Goal: Transaction & Acquisition: Purchase product/service

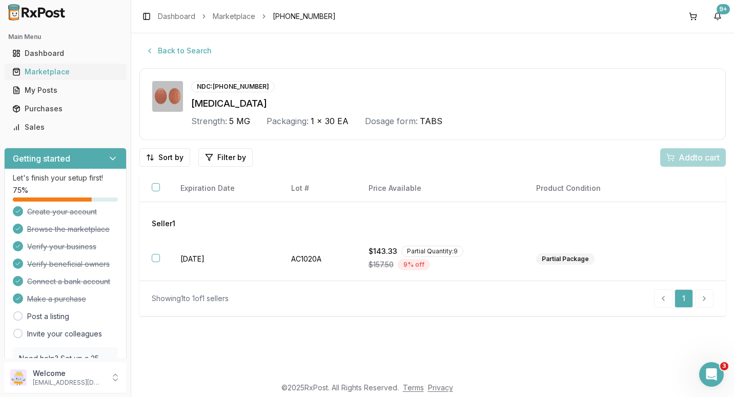
click at [50, 74] on div "Marketplace" at bounding box center [65, 72] width 106 height 10
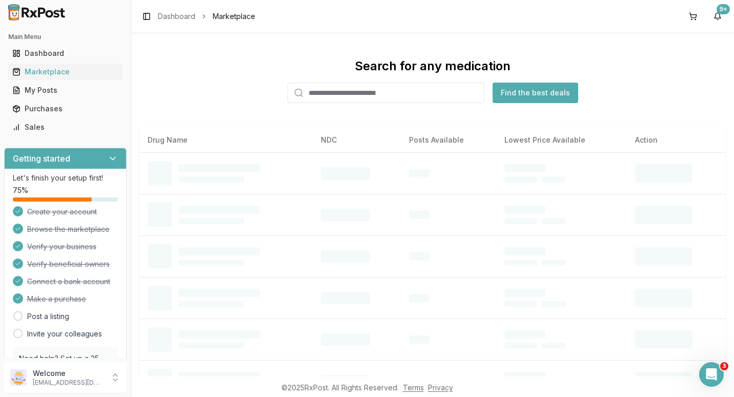
drag, startPoint x: 330, startPoint y: 91, endPoint x: 325, endPoint y: 93, distance: 5.8
click at [330, 91] on input "search" at bounding box center [386, 93] width 197 height 21
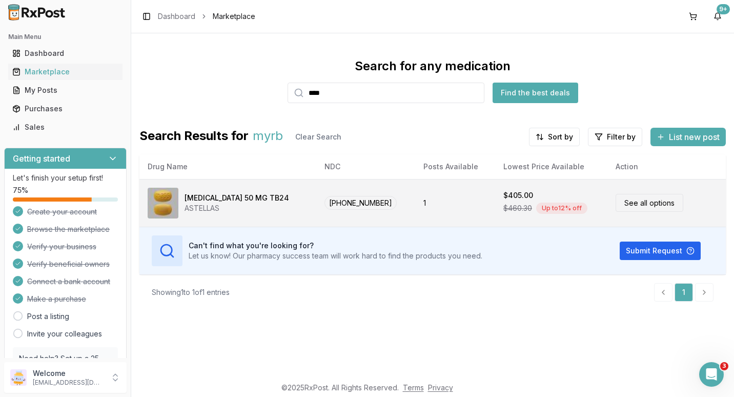
type input "****"
click at [629, 204] on link "See all options" at bounding box center [650, 203] width 68 height 18
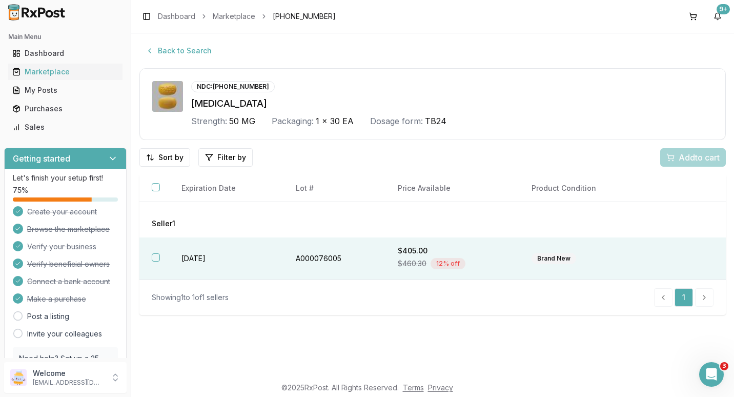
click at [155, 259] on button "button" at bounding box center [156, 257] width 8 height 8
click at [670, 158] on div "Add 1 to cart" at bounding box center [691, 157] width 57 height 12
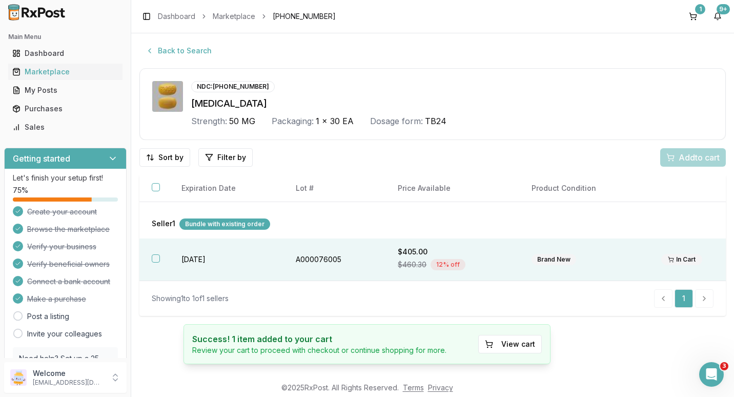
click at [156, 258] on button "button" at bounding box center [156, 258] width 8 height 8
click at [688, 158] on span "Add 1 to cart" at bounding box center [697, 157] width 45 height 12
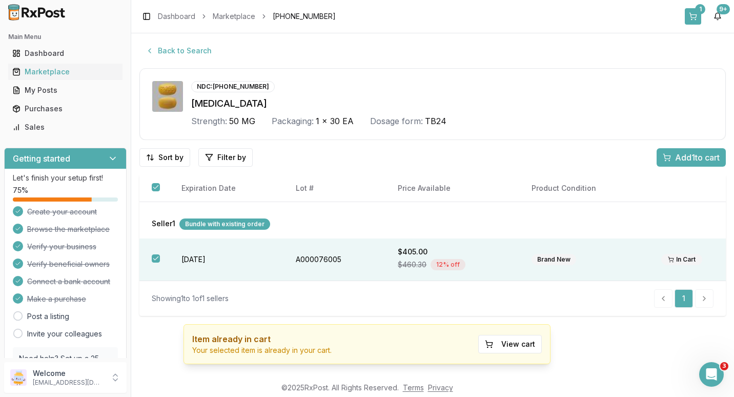
click at [695, 12] on button "1" at bounding box center [693, 16] width 16 height 16
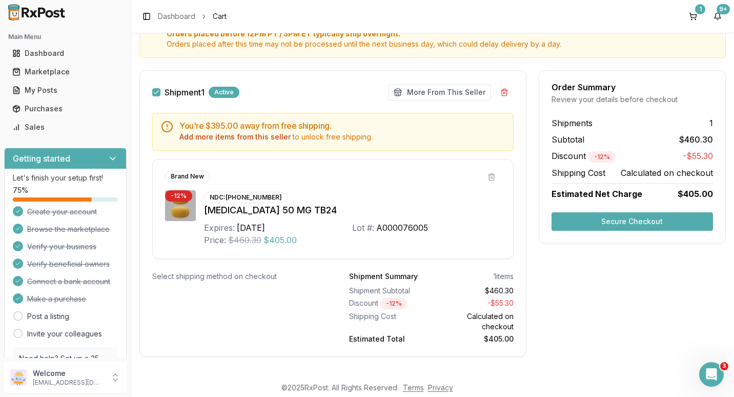
scroll to position [132, 0]
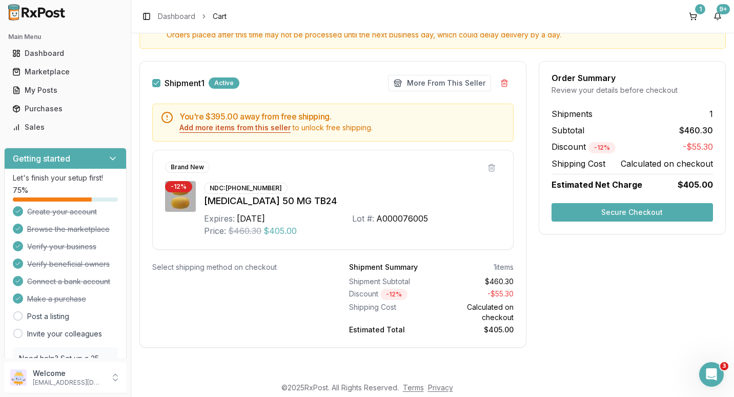
click at [248, 130] on button "Add more items from this seller" at bounding box center [234, 128] width 111 height 10
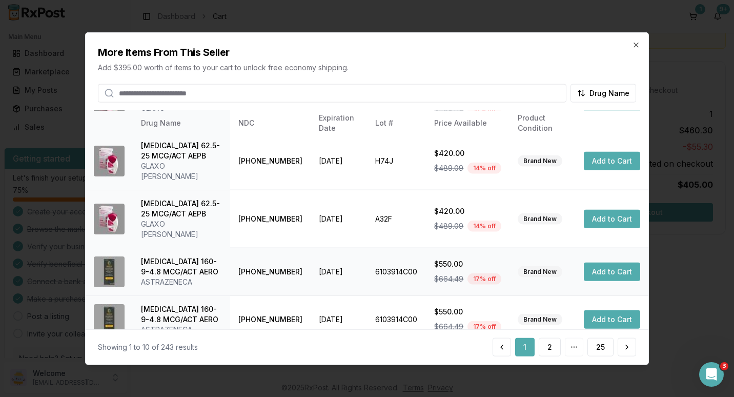
scroll to position [283, 0]
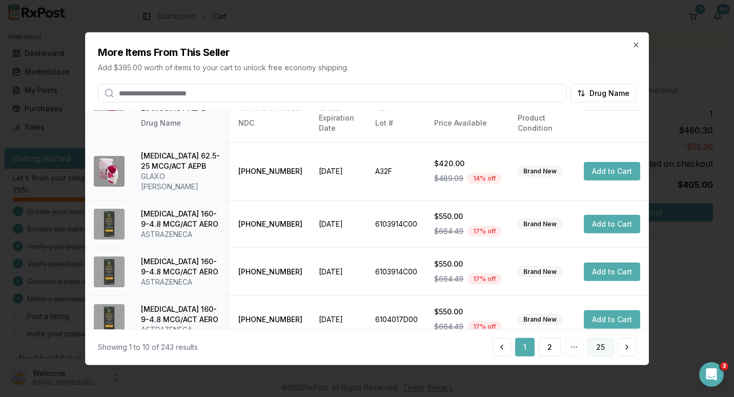
click at [601, 345] on button "25" at bounding box center [601, 346] width 26 height 18
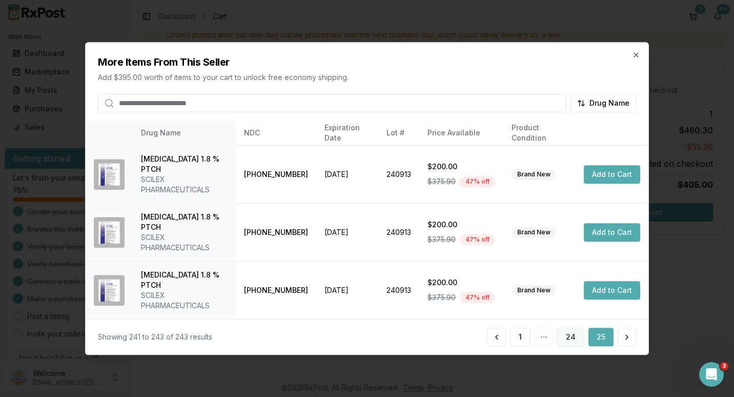
click at [566, 328] on button "24" at bounding box center [570, 337] width 27 height 18
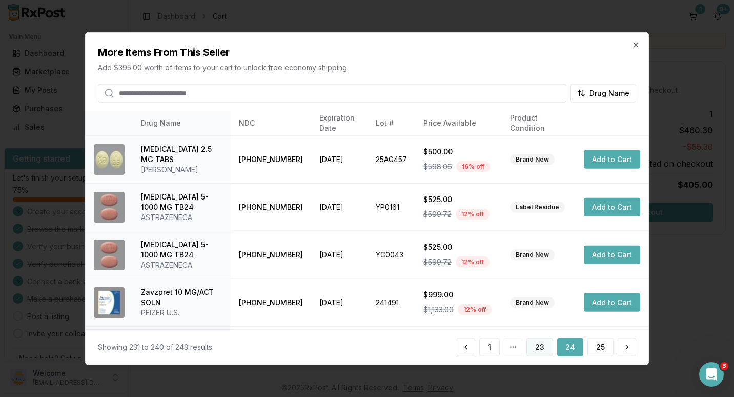
click at [545, 348] on button "23" at bounding box center [540, 346] width 27 height 18
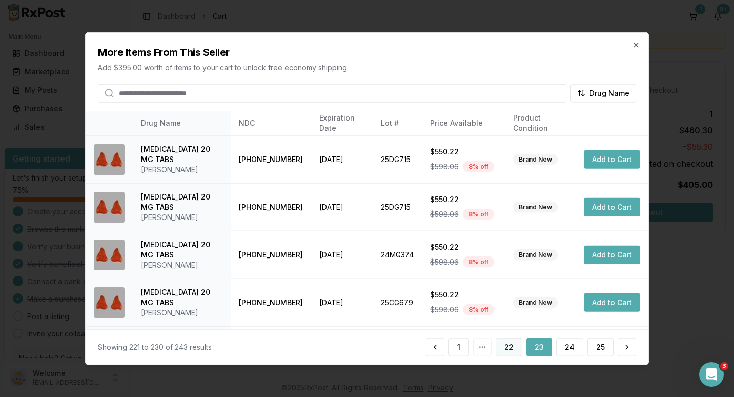
click at [508, 344] on button "22" at bounding box center [509, 346] width 27 height 18
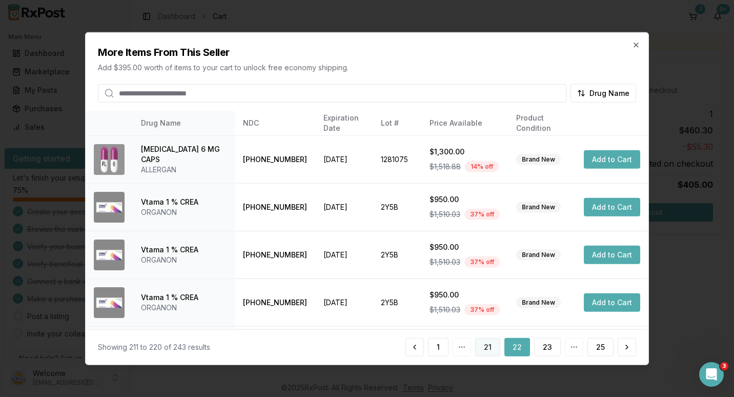
click at [493, 345] on button "21" at bounding box center [487, 346] width 25 height 18
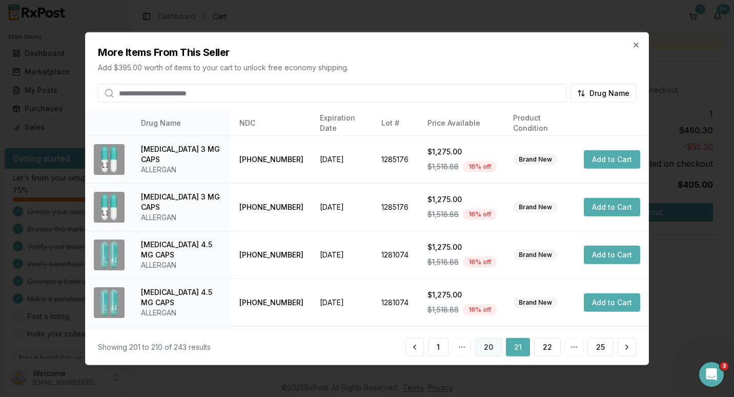
click at [485, 349] on button "20" at bounding box center [488, 346] width 27 height 18
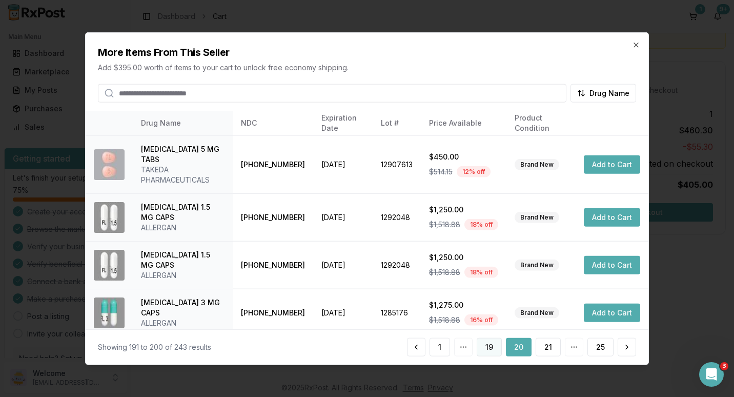
click at [484, 349] on button "19" at bounding box center [489, 346] width 25 height 18
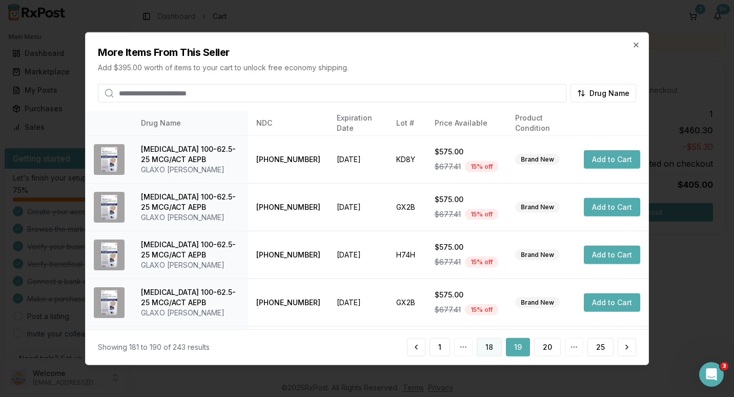
click at [483, 350] on button "18" at bounding box center [489, 346] width 25 height 18
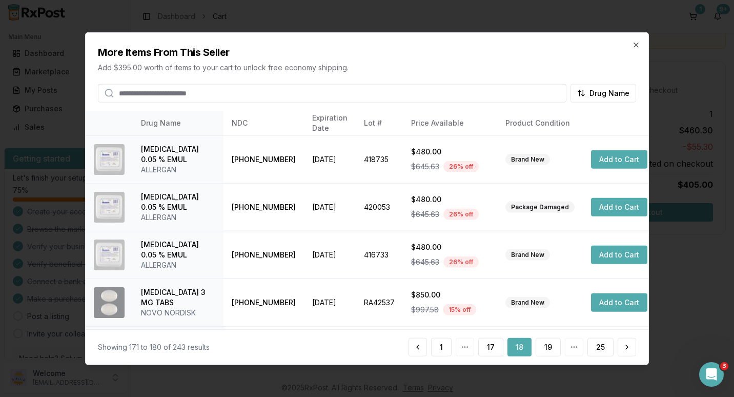
click at [483, 350] on button "17" at bounding box center [490, 346] width 25 height 18
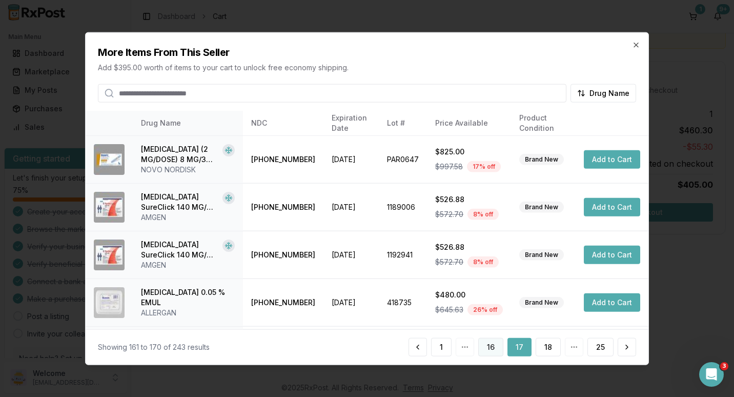
click at [488, 348] on button "16" at bounding box center [490, 346] width 25 height 18
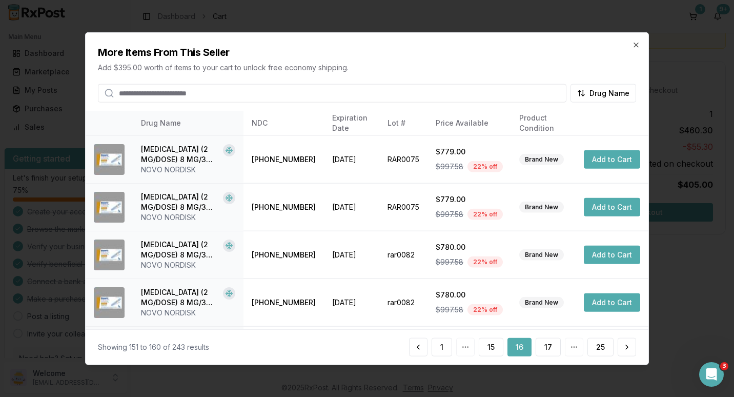
click at [488, 348] on button "15" at bounding box center [491, 346] width 25 height 18
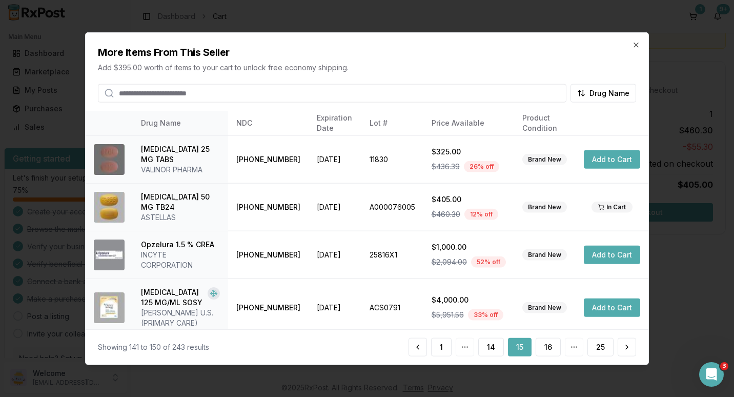
click at [488, 348] on button "14" at bounding box center [491, 346] width 26 height 18
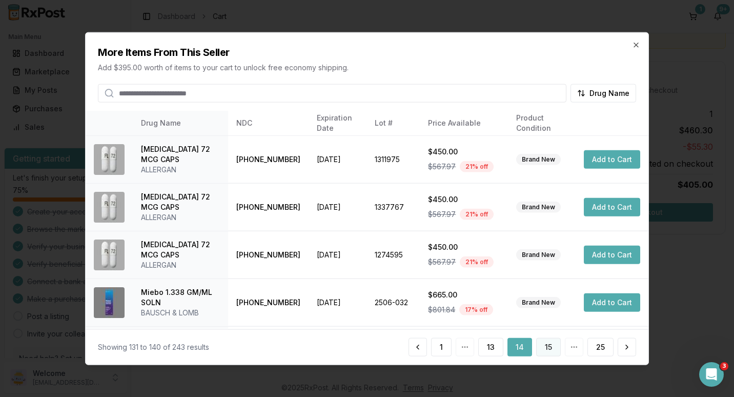
click at [549, 348] on button "15" at bounding box center [548, 346] width 25 height 18
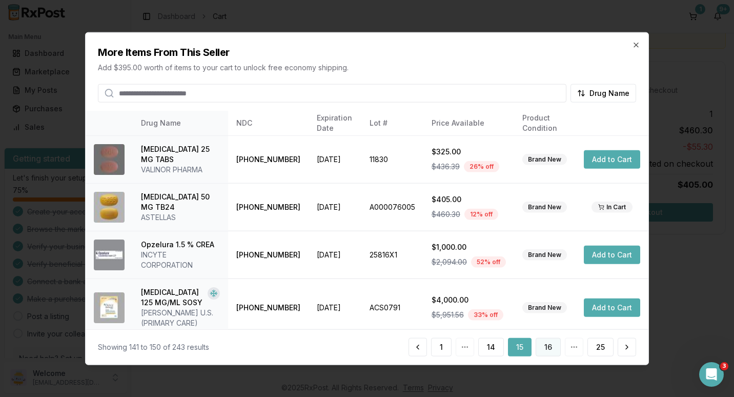
click at [549, 345] on button "16" at bounding box center [548, 346] width 25 height 18
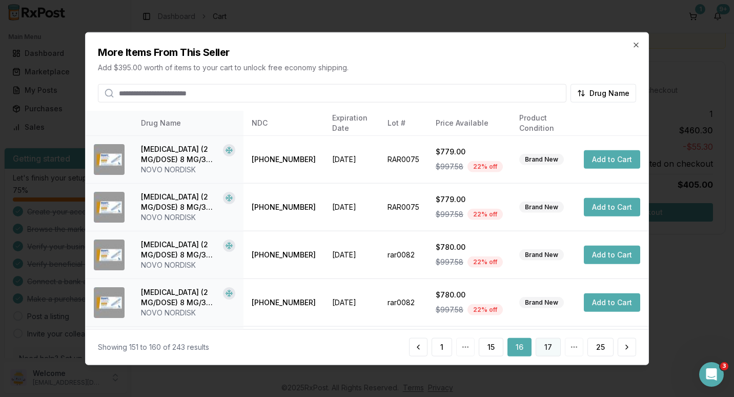
click at [547, 350] on button "17" at bounding box center [548, 346] width 25 height 18
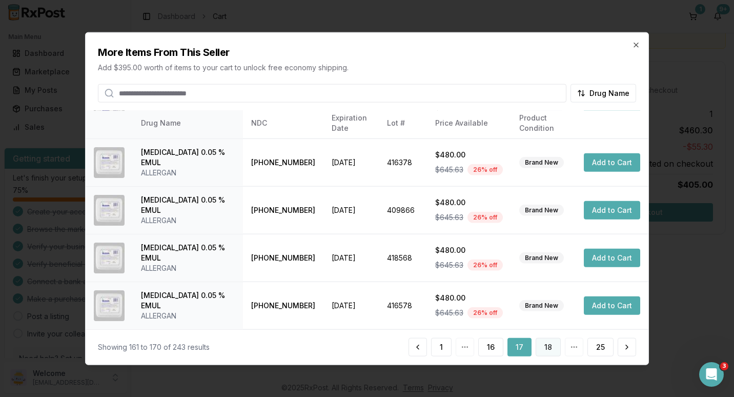
click at [543, 349] on button "18" at bounding box center [548, 346] width 25 height 18
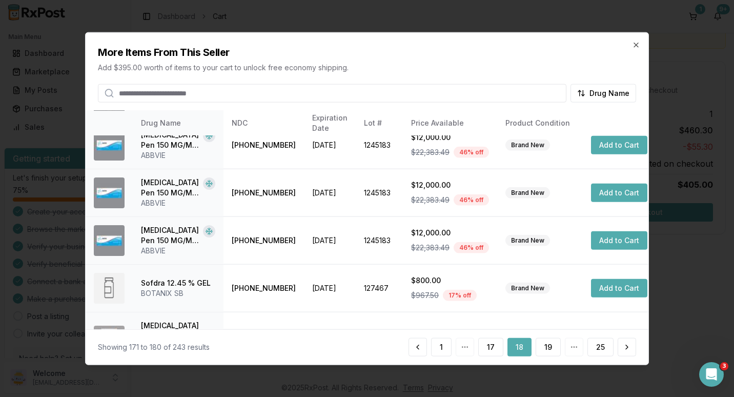
scroll to position [304, 0]
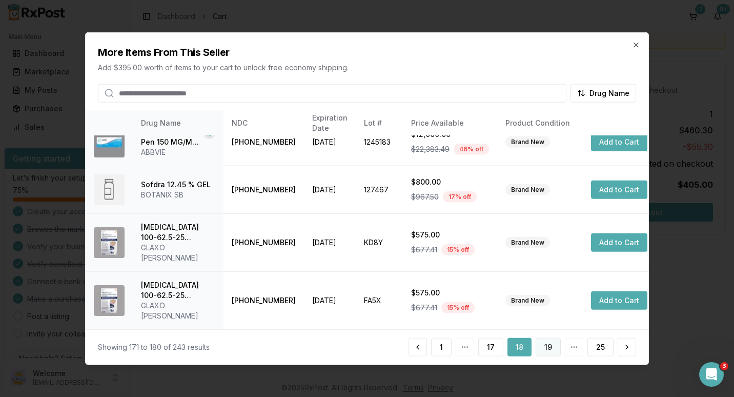
click at [545, 347] on button "19" at bounding box center [548, 346] width 25 height 18
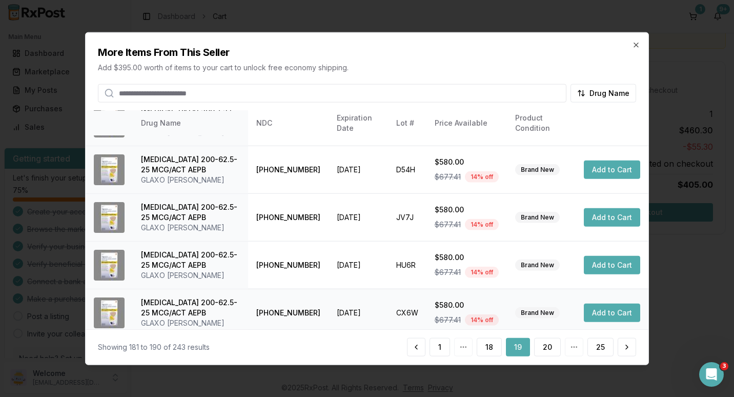
scroll to position [283, 0]
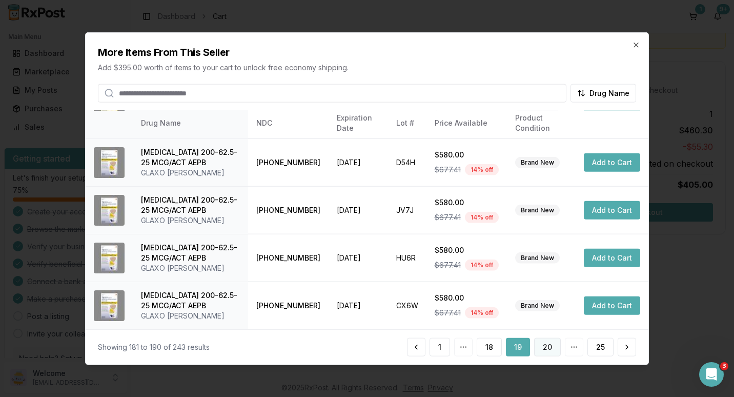
click at [546, 348] on button "20" at bounding box center [547, 346] width 27 height 18
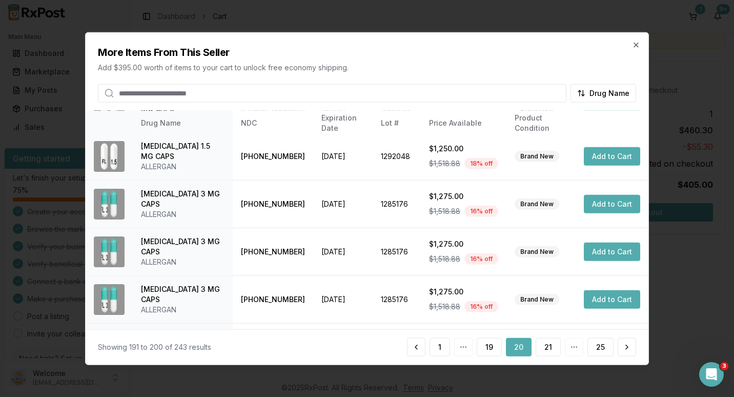
scroll to position [154, 0]
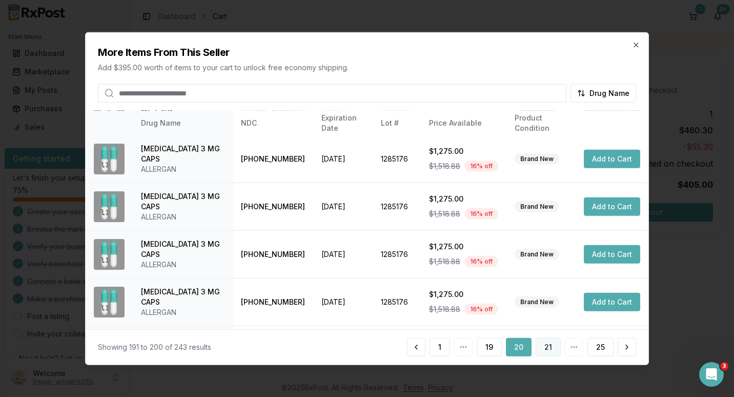
click at [549, 347] on button "21" at bounding box center [548, 346] width 25 height 18
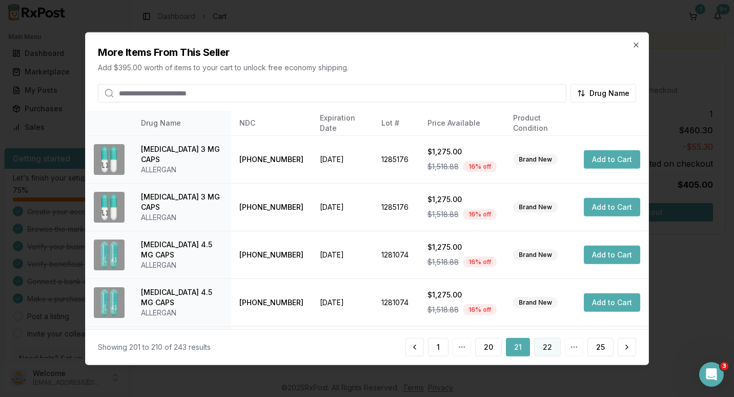
click at [539, 345] on button "22" at bounding box center [547, 346] width 27 height 18
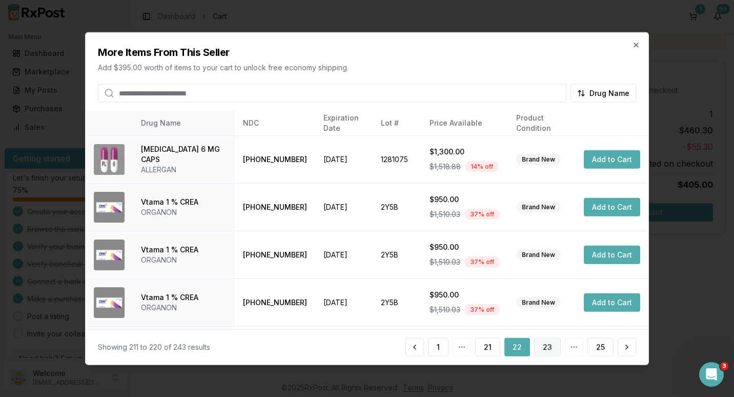
click at [546, 345] on button "23" at bounding box center [547, 346] width 27 height 18
